Goal: Navigation & Orientation: Understand site structure

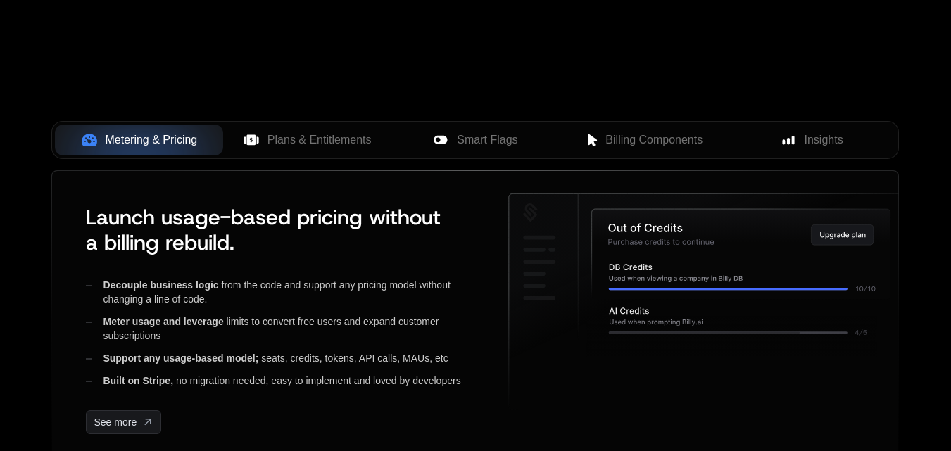
scroll to position [563, 0]
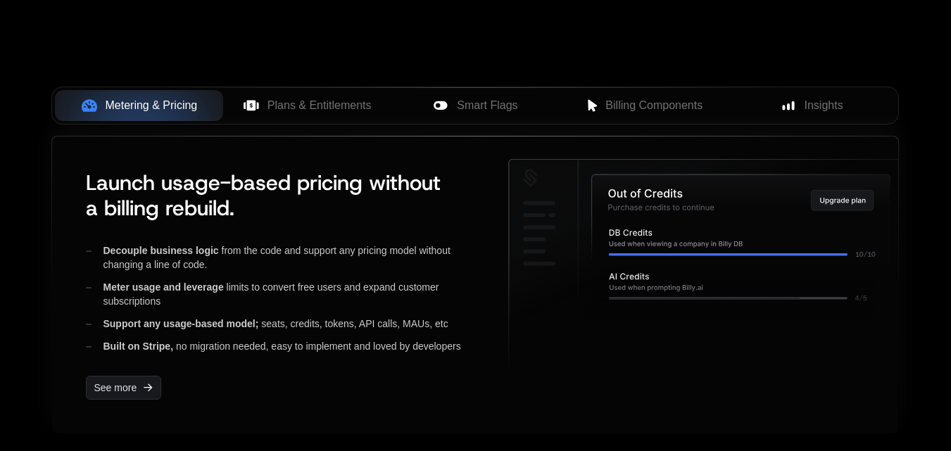
scroll to position [563, 0]
click at [287, 111] on span "Plans & Entitlements" at bounding box center [319, 105] width 104 height 17
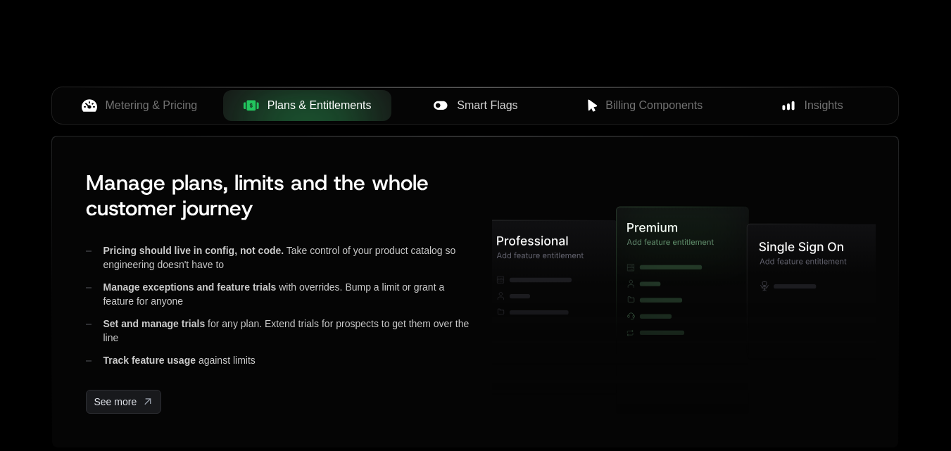
click at [459, 110] on span "Smart Flags" at bounding box center [487, 105] width 61 height 17
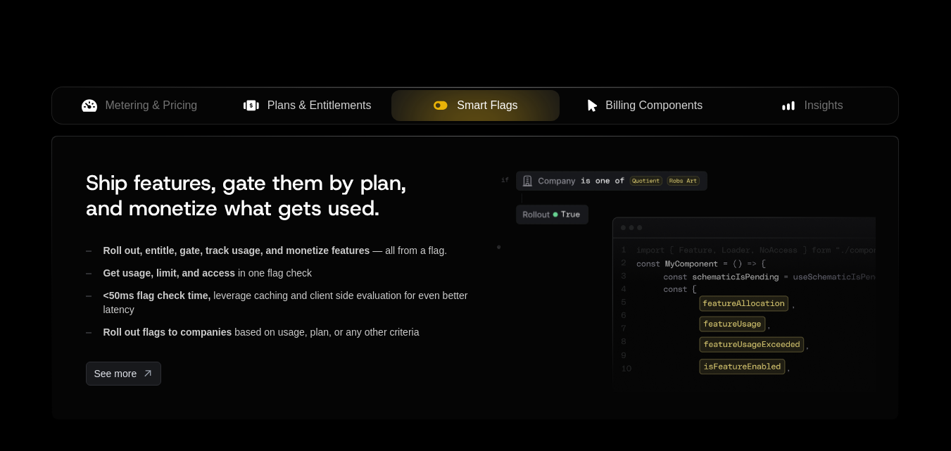
click at [614, 109] on span "Billing Components" at bounding box center [653, 105] width 97 height 17
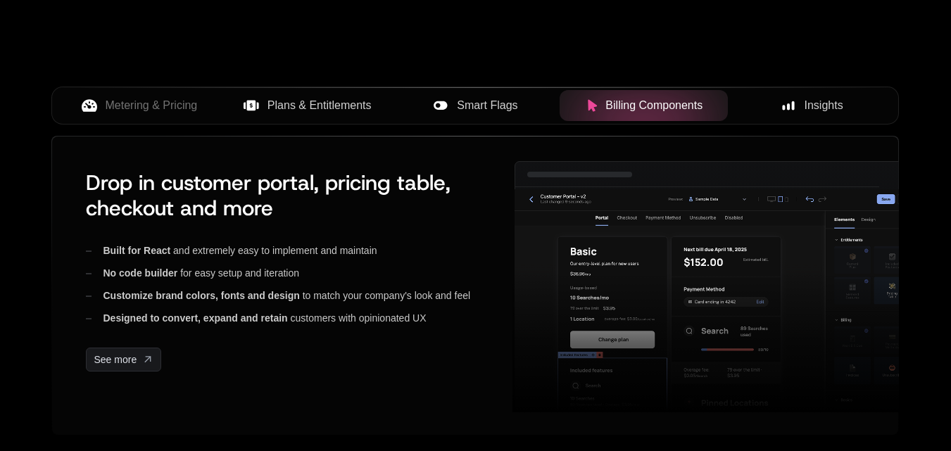
click at [813, 113] on span "Insights" at bounding box center [823, 105] width 39 height 17
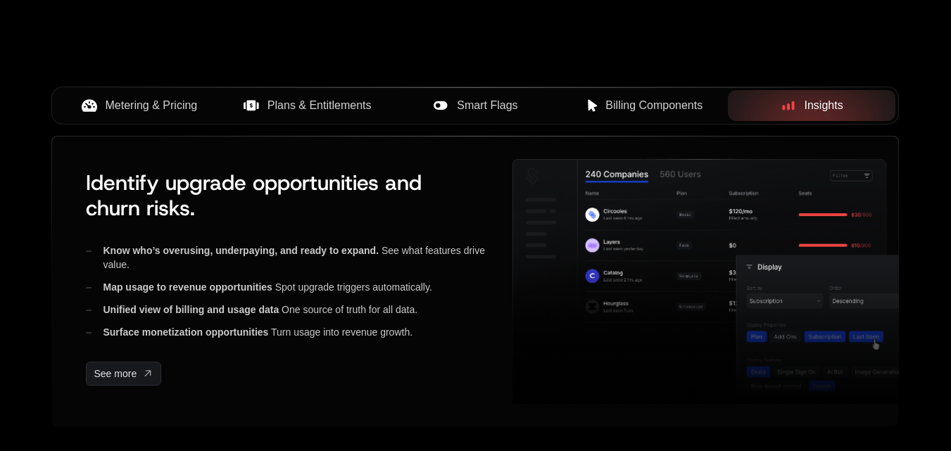
click at [177, 101] on span "Metering & Pricing" at bounding box center [152, 105] width 92 height 17
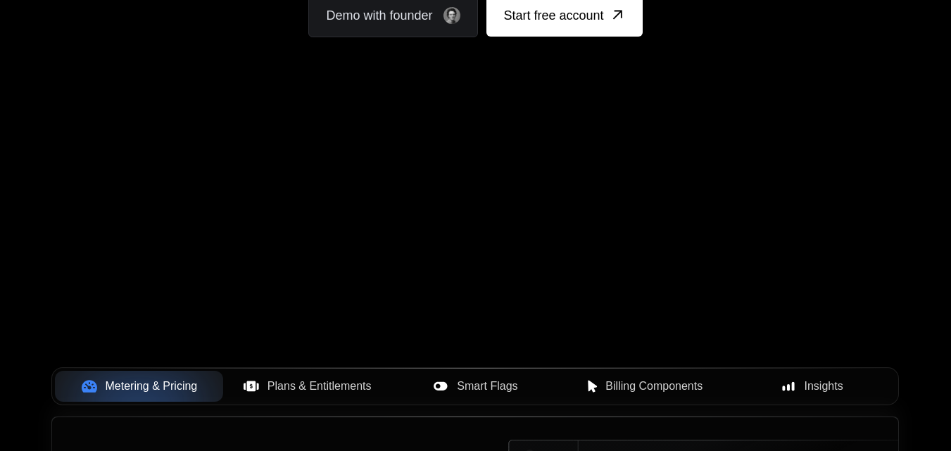
scroll to position [211, 0]
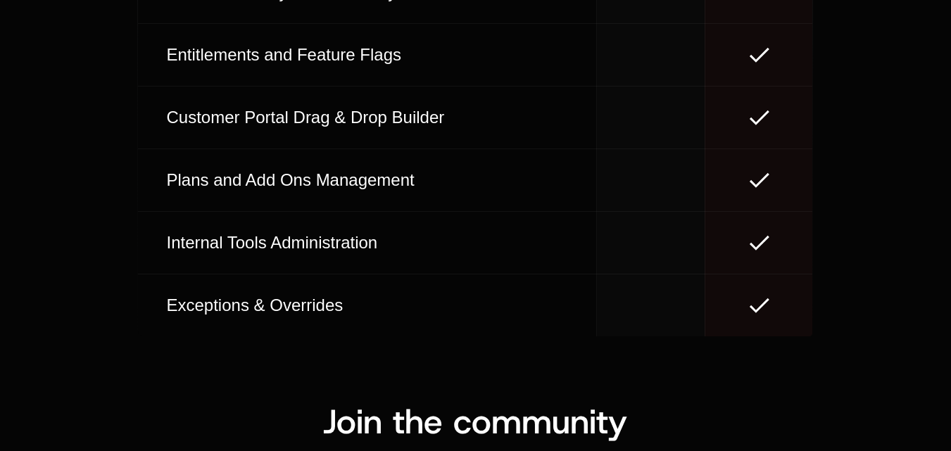
scroll to position [8424, 0]
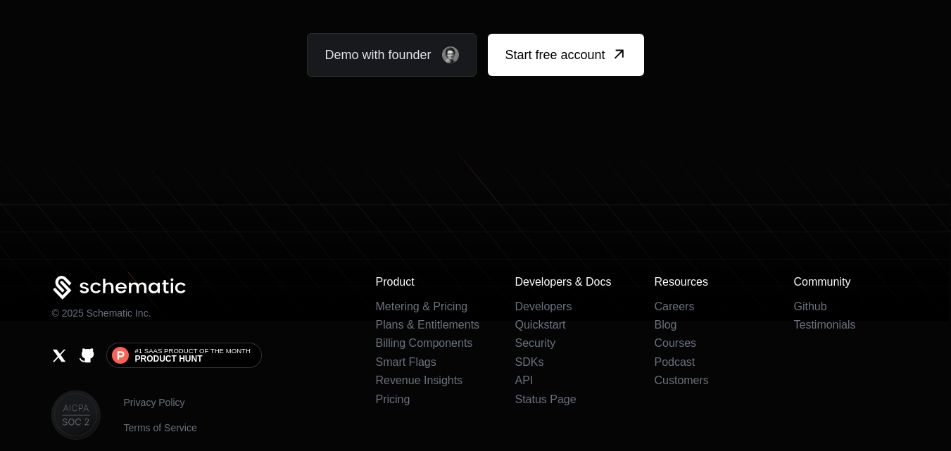
scroll to position [8906, 0]
